Goal: Task Accomplishment & Management: Manage account settings

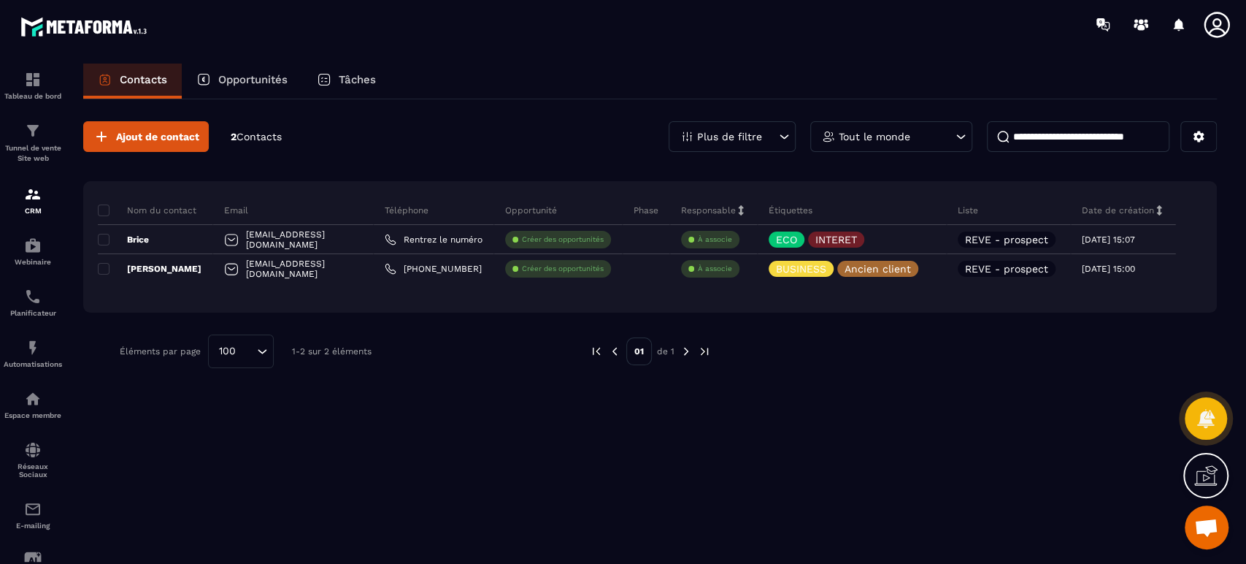
click at [0, 0] on icon at bounding box center [0, 0] width 0 height 0
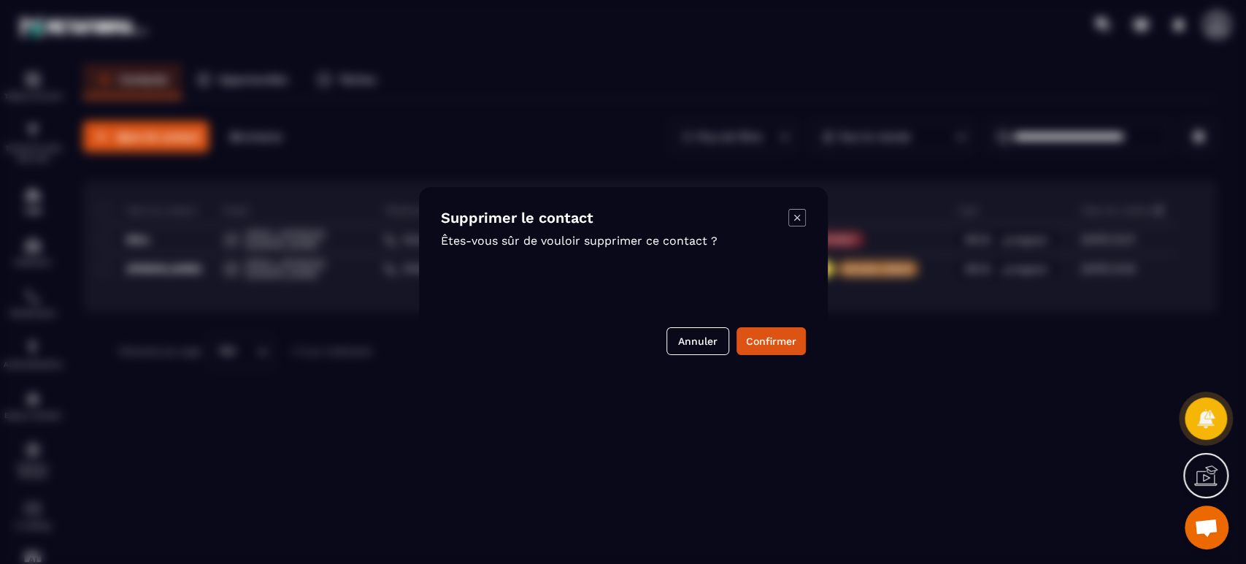
click at [786, 337] on button "Confirmer" at bounding box center [771, 341] width 69 height 28
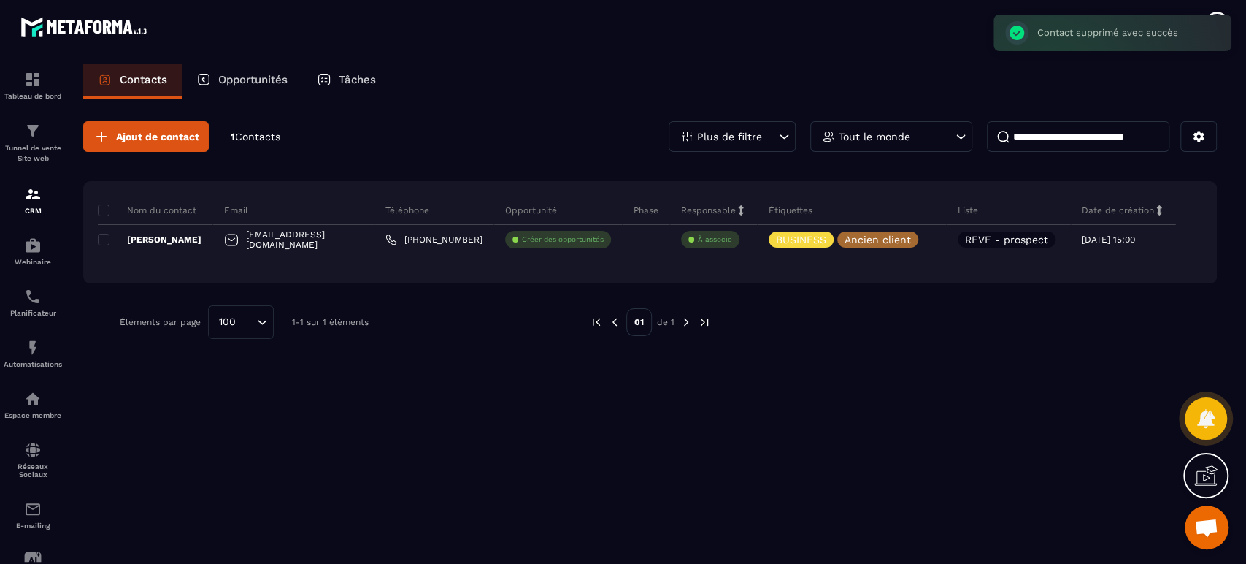
click at [30, 92] on p "Tableau de bord" at bounding box center [33, 96] width 58 height 8
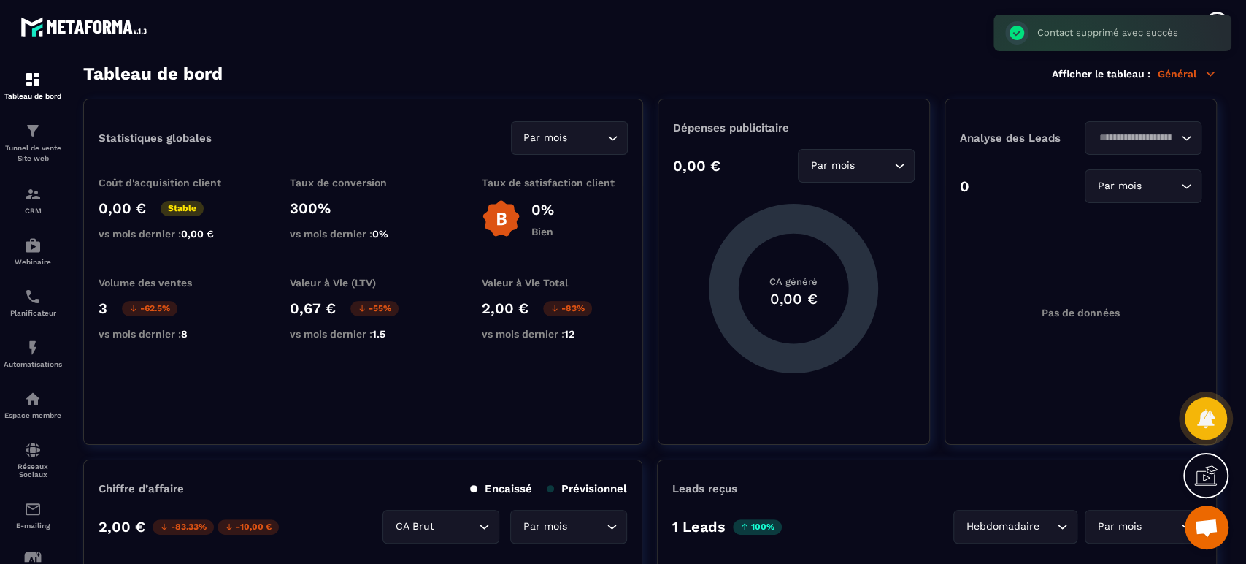
click at [37, 144] on p "Tunnel de vente Site web" at bounding box center [33, 153] width 58 height 20
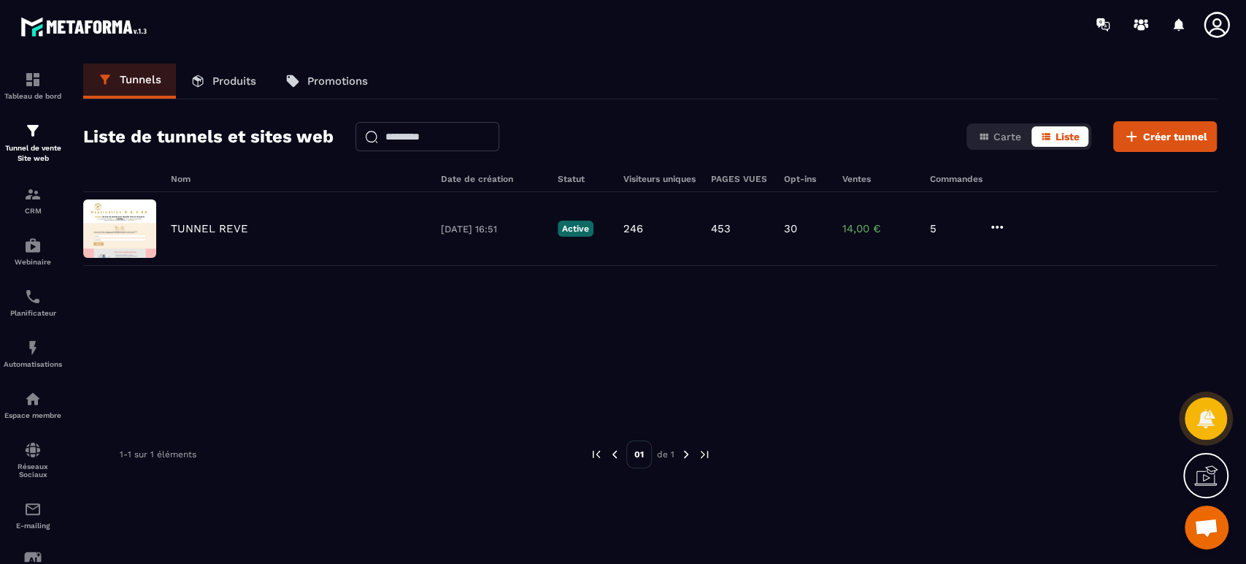
click at [33, 215] on link "CRM" at bounding box center [33, 200] width 58 height 51
